Goal: Information Seeking & Learning: Learn about a topic

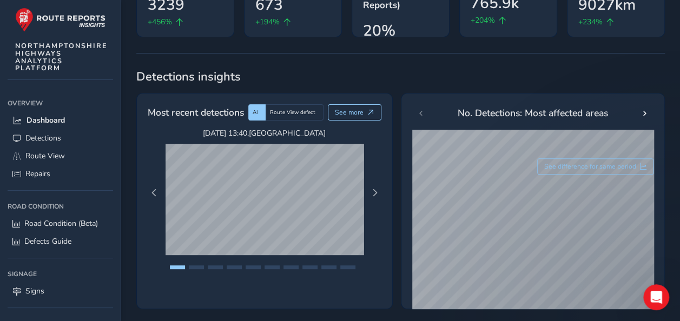
scroll to position [162, 0]
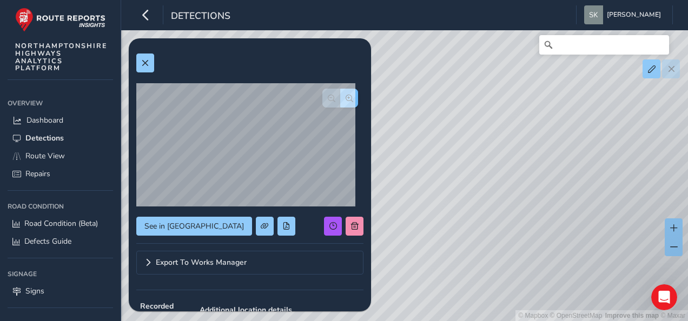
click at [345, 98] on span "button" at bounding box center [349, 99] width 8 height 8
click at [322, 97] on button "button" at bounding box center [331, 98] width 18 height 19
click at [322, 97] on div at bounding box center [340, 98] width 36 height 19
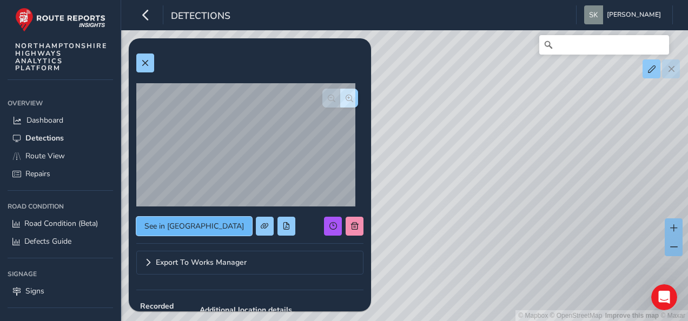
click at [182, 225] on span "See in Route View" at bounding box center [193, 226] width 99 height 10
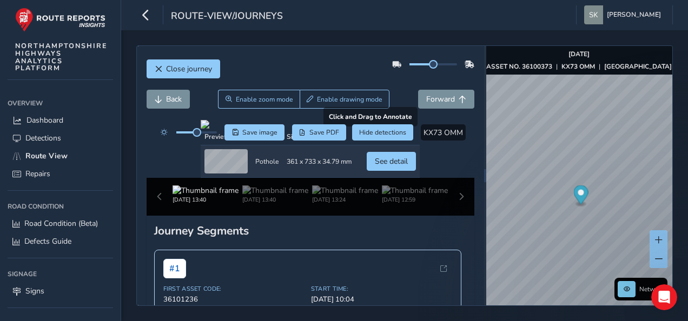
drag, startPoint x: 265, startPoint y: 188, endPoint x: 263, endPoint y: 170, distance: 18.5
click at [263, 129] on div at bounding box center [310, 124] width 219 height 9
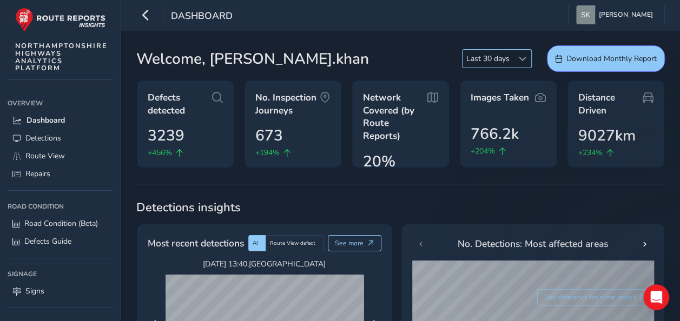
click at [521, 61] on span at bounding box center [523, 59] width 8 height 8
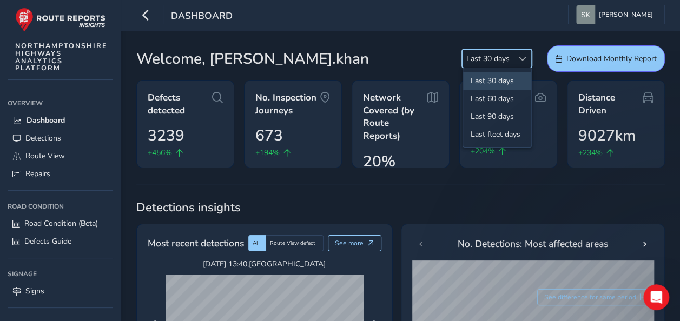
click at [402, 50] on div "Welcome, Shahbaz.khan Last 30 days Last 30 days Download Monthly Report" at bounding box center [400, 58] width 528 height 26
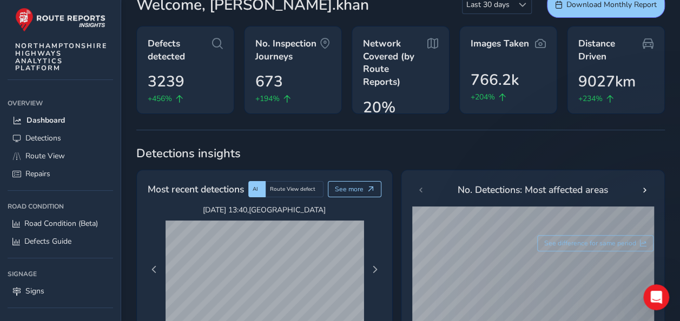
scroll to position [108, 0]
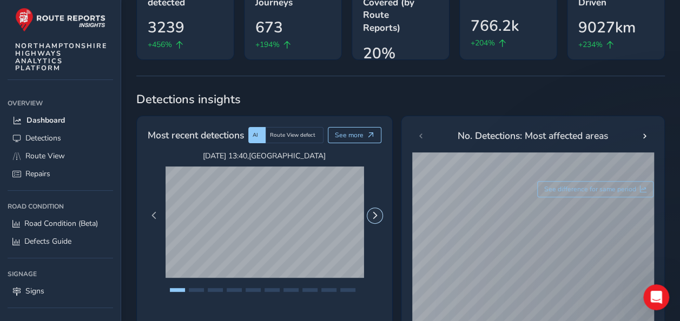
click at [371, 212] on span "Next Page" at bounding box center [375, 216] width 8 height 8
click at [360, 131] on span "See more" at bounding box center [349, 135] width 29 height 9
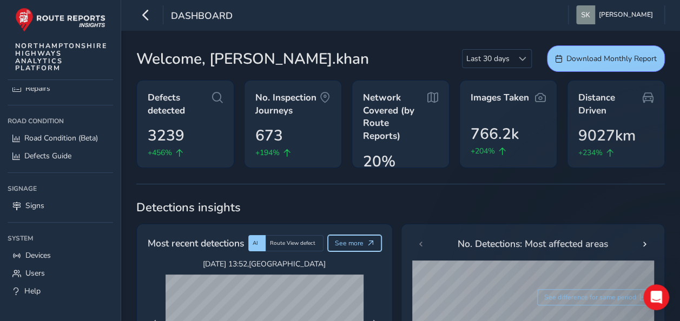
scroll to position [89, 0]
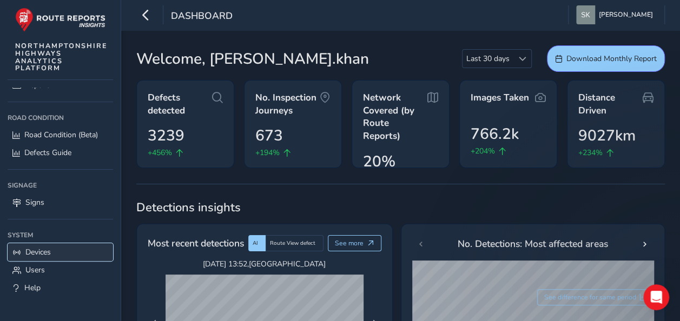
click at [42, 247] on span "Devices" at bounding box center [37, 252] width 25 height 10
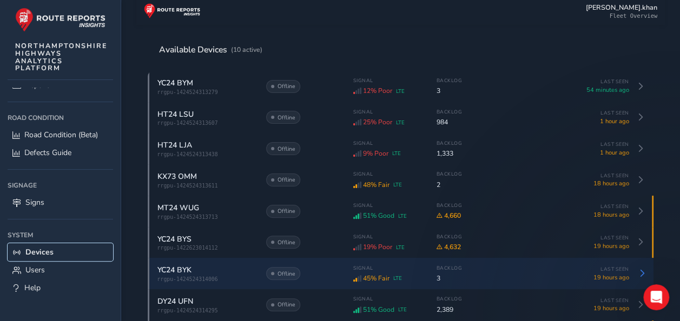
scroll to position [108, 0]
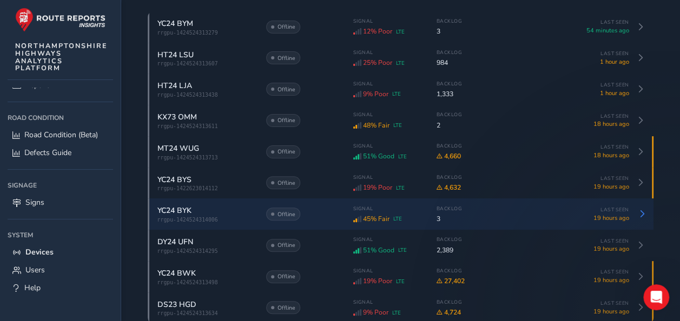
click at [234, 215] on div "YC24 BYK" at bounding box center [205, 210] width 97 height 10
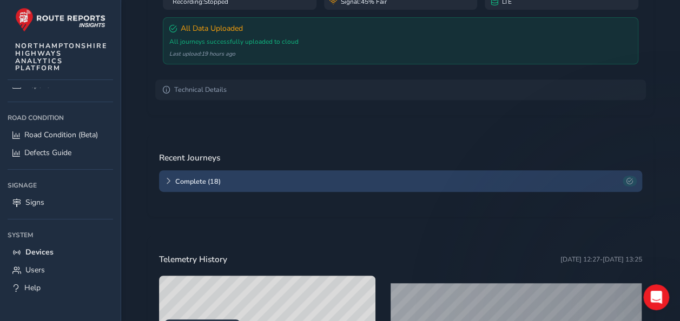
scroll to position [154, 0]
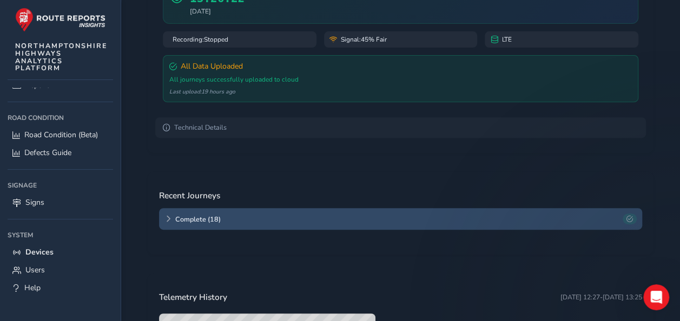
click at [351, 215] on span "Complete ( 18 )" at bounding box center [396, 219] width 443 height 9
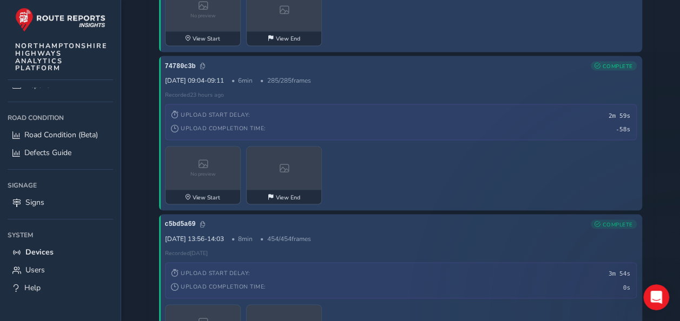
scroll to position [910, 0]
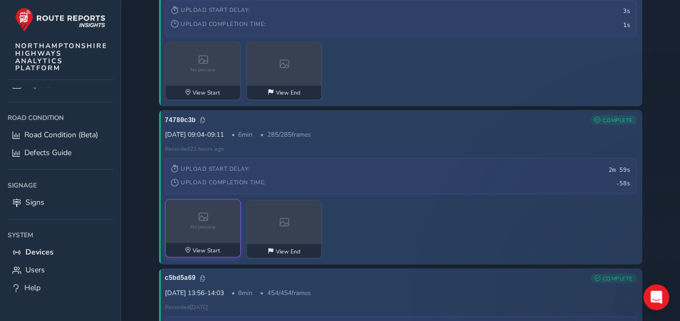
click at [209, 216] on div "No preview" at bounding box center [203, 221] width 76 height 43
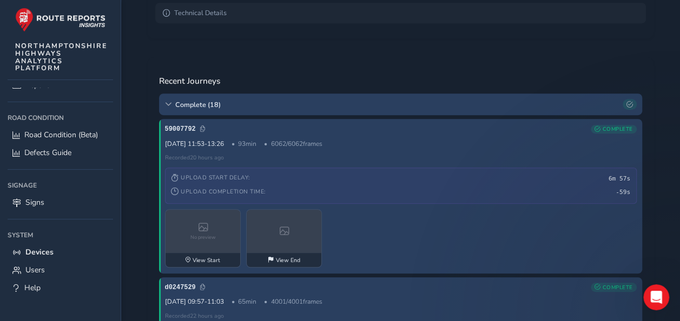
scroll to position [270, 0]
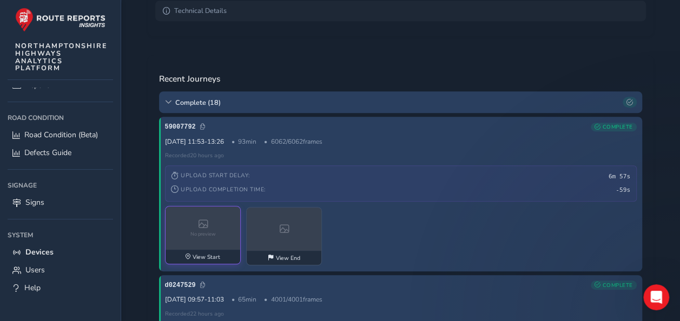
click at [205, 231] on span "No preview" at bounding box center [202, 234] width 25 height 6
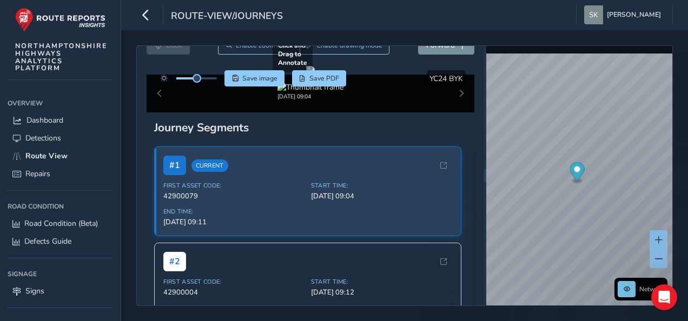
scroll to position [108, 0]
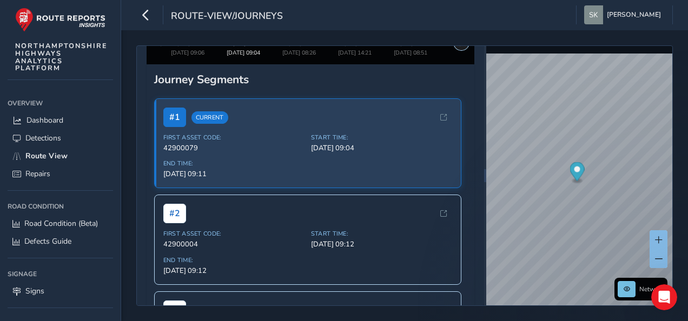
click at [457, 46] on span at bounding box center [461, 43] width 8 height 8
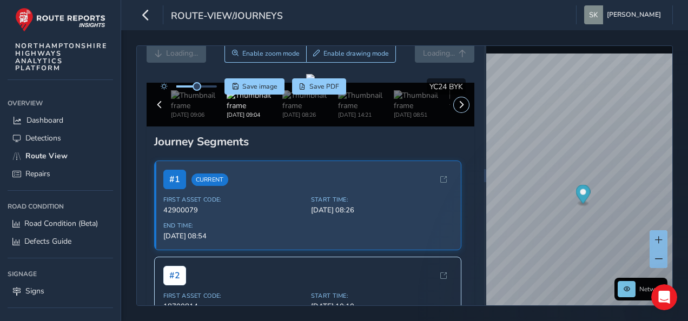
scroll to position [108, 0]
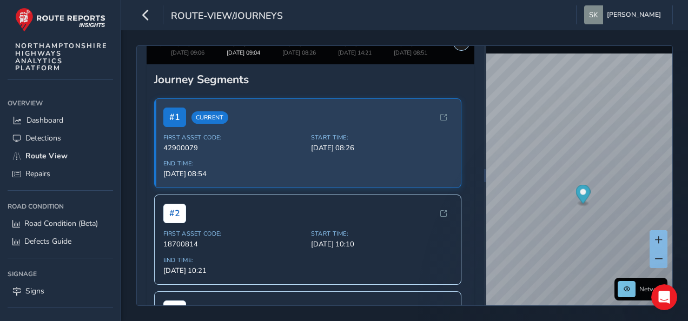
click at [454, 50] on button at bounding box center [461, 42] width 15 height 15
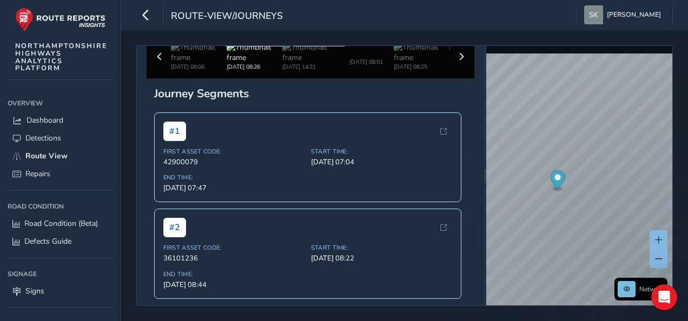
scroll to position [108, 0]
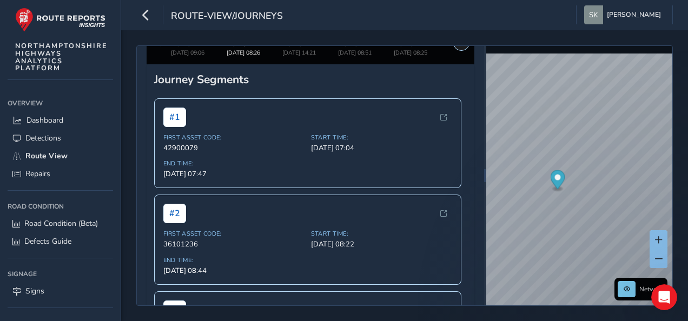
click at [454, 50] on button at bounding box center [461, 42] width 15 height 15
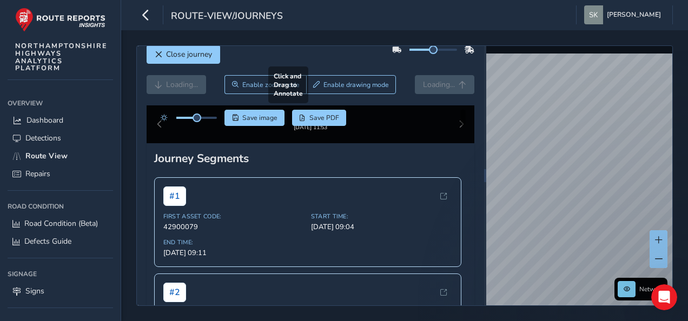
scroll to position [54, 0]
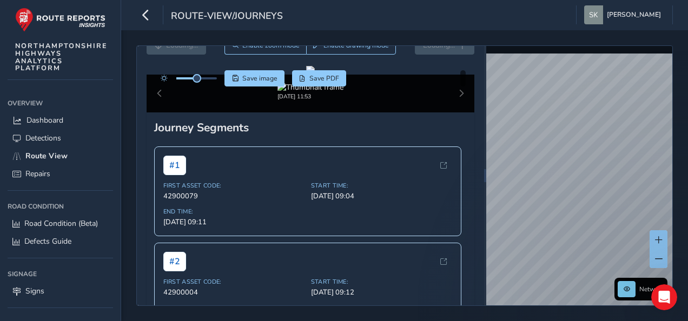
click at [451, 112] on div "[DATE] 11:53" at bounding box center [311, 94] width 328 height 38
